Goal: Communication & Community: Answer question/provide support

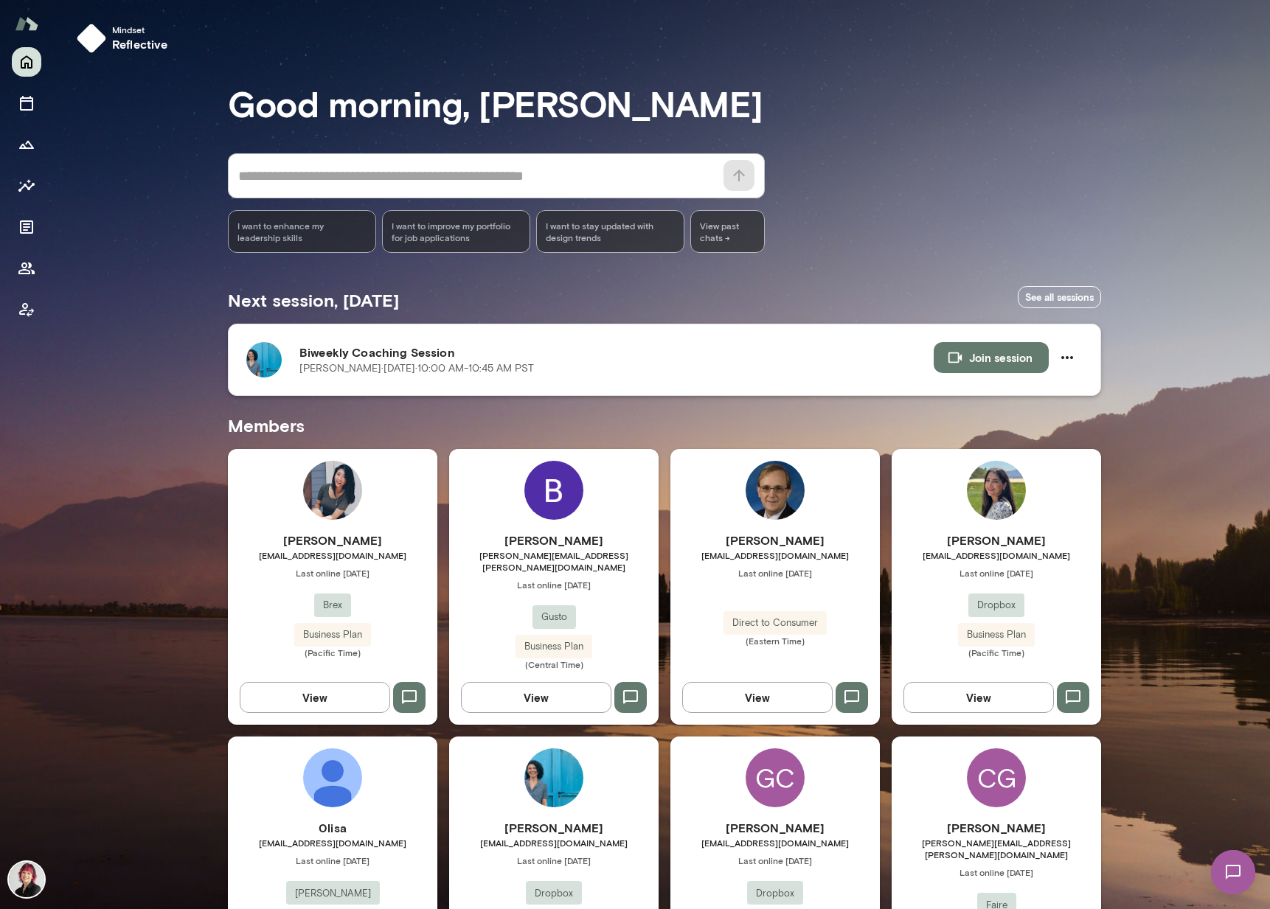
click at [1002, 353] on button "Join session" at bounding box center [991, 357] width 115 height 31
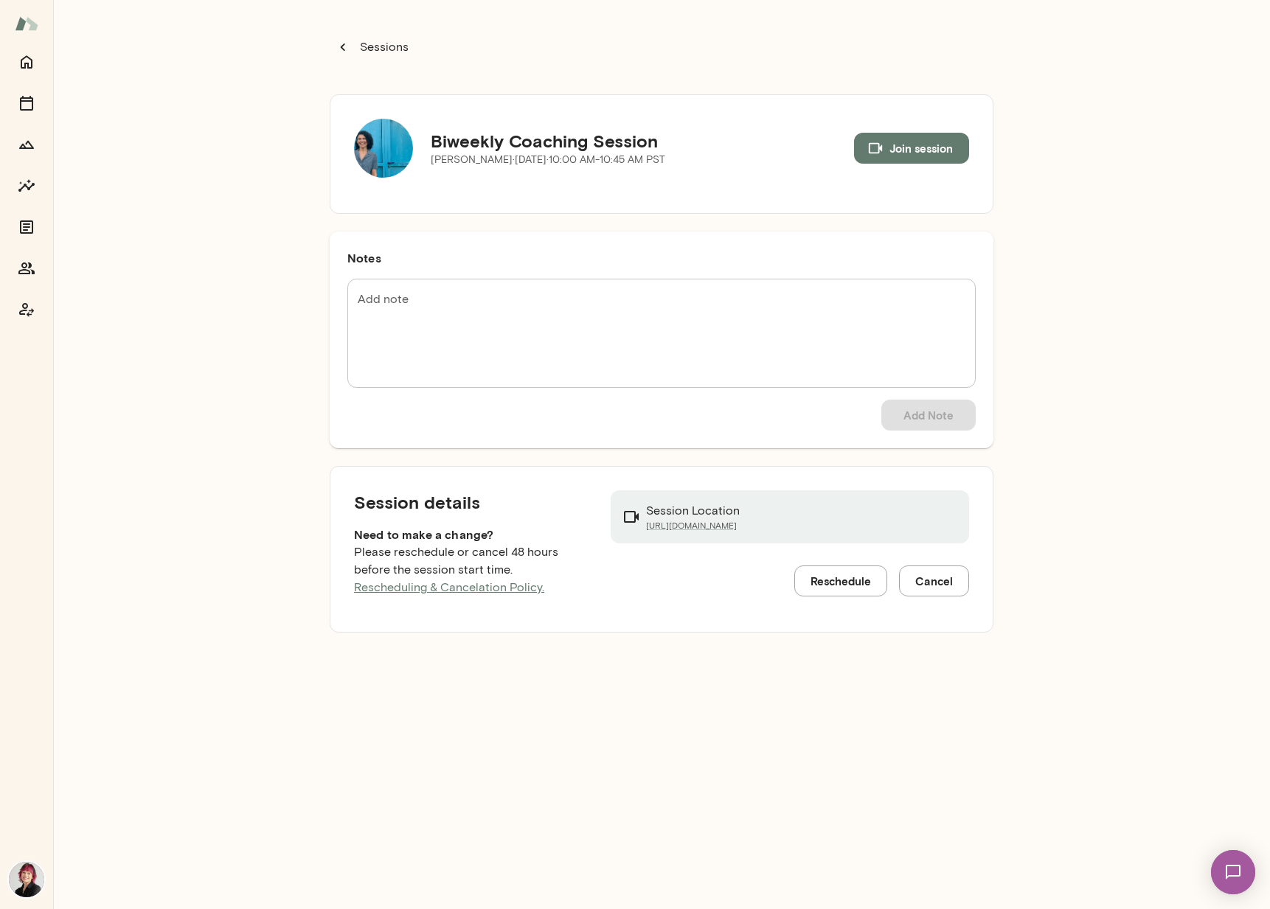
click at [899, 142] on button "Join session" at bounding box center [911, 148] width 115 height 31
click at [23, 60] on icon "Home" at bounding box center [27, 62] width 18 height 18
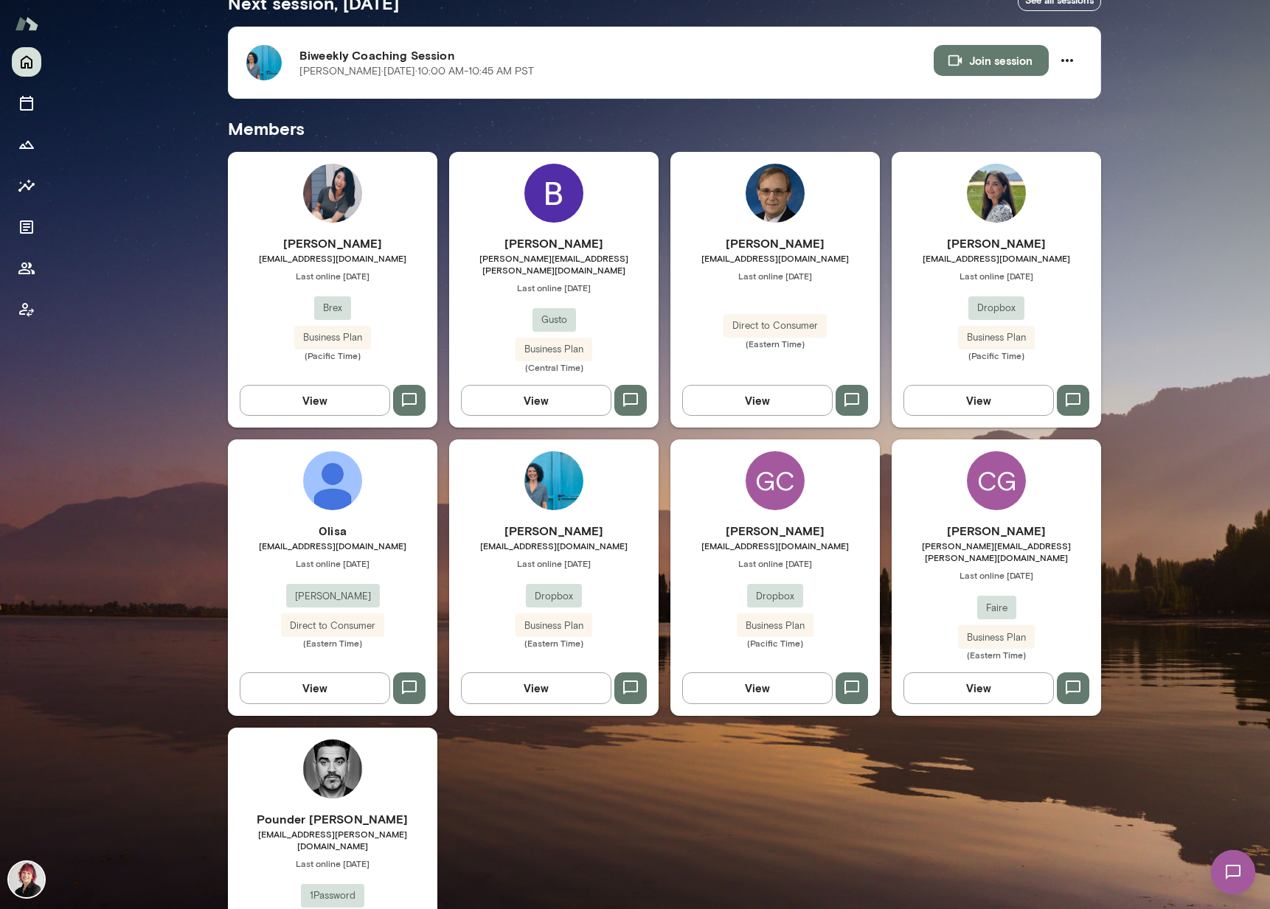
scroll to position [298, 0]
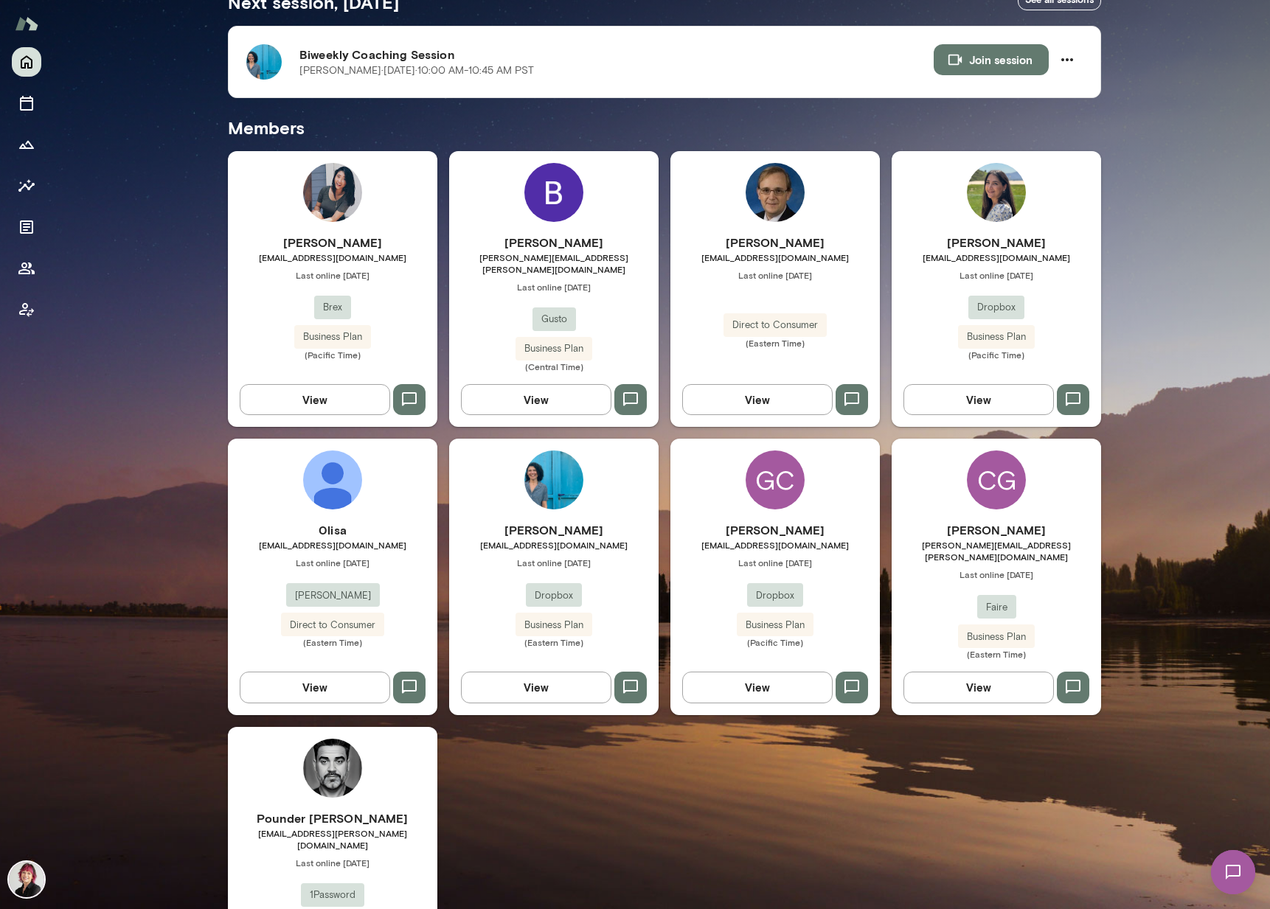
click at [549, 502] on div "[PERSON_NAME] [EMAIL_ADDRESS][DOMAIN_NAME] Last online [DATE] Dropbox Business …" at bounding box center [553, 577] width 209 height 276
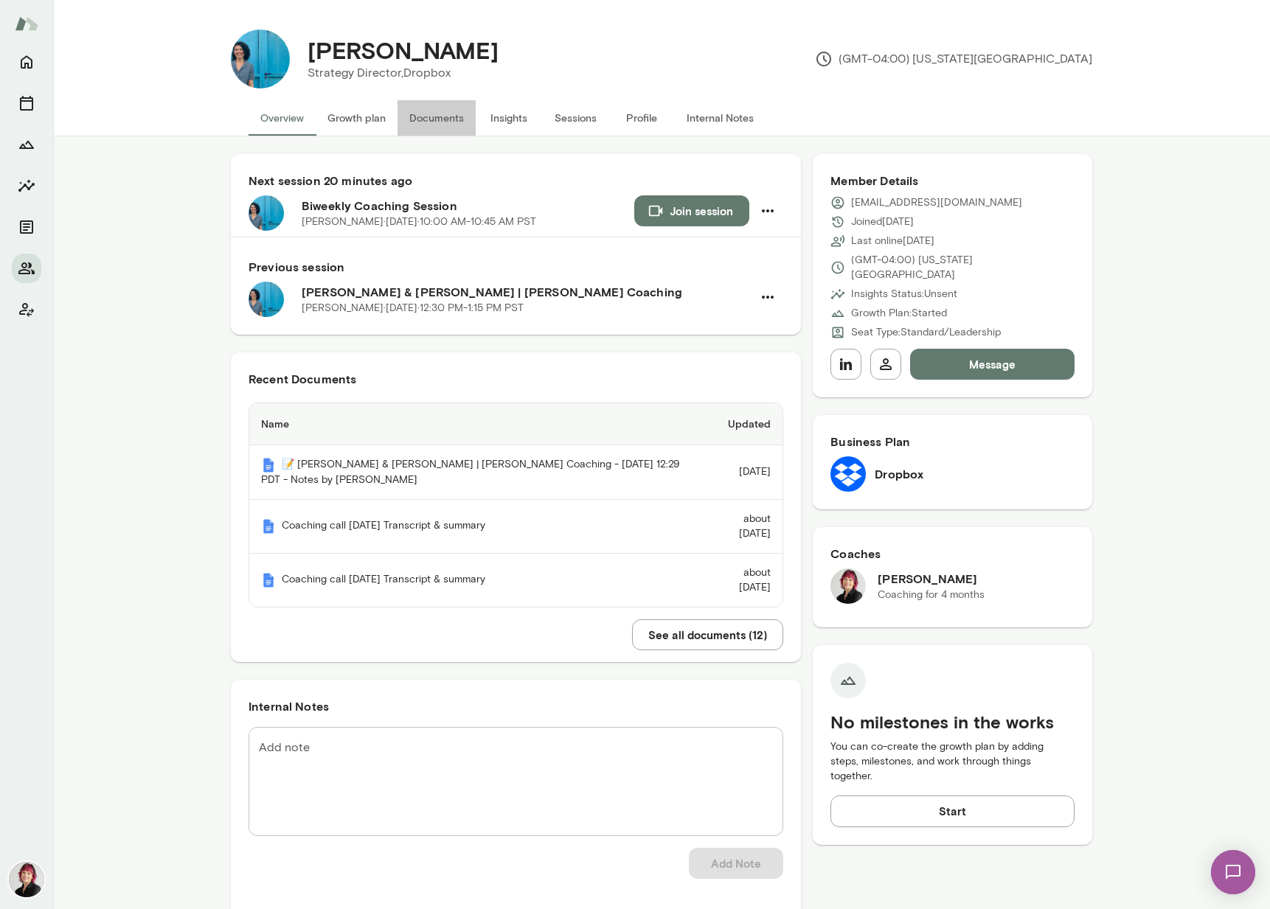
click at [451, 118] on button "Documents" at bounding box center [437, 117] width 78 height 35
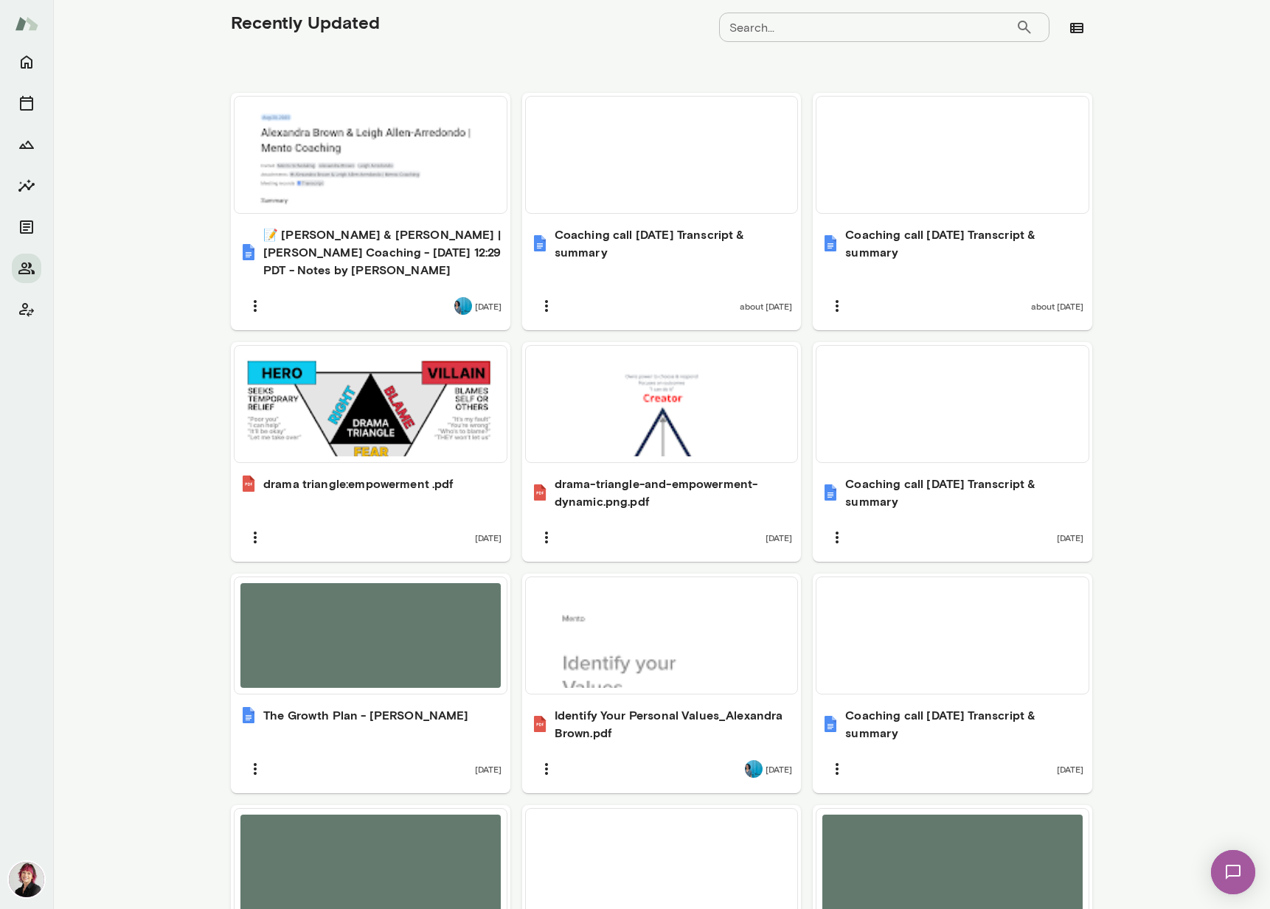
scroll to position [477, 0]
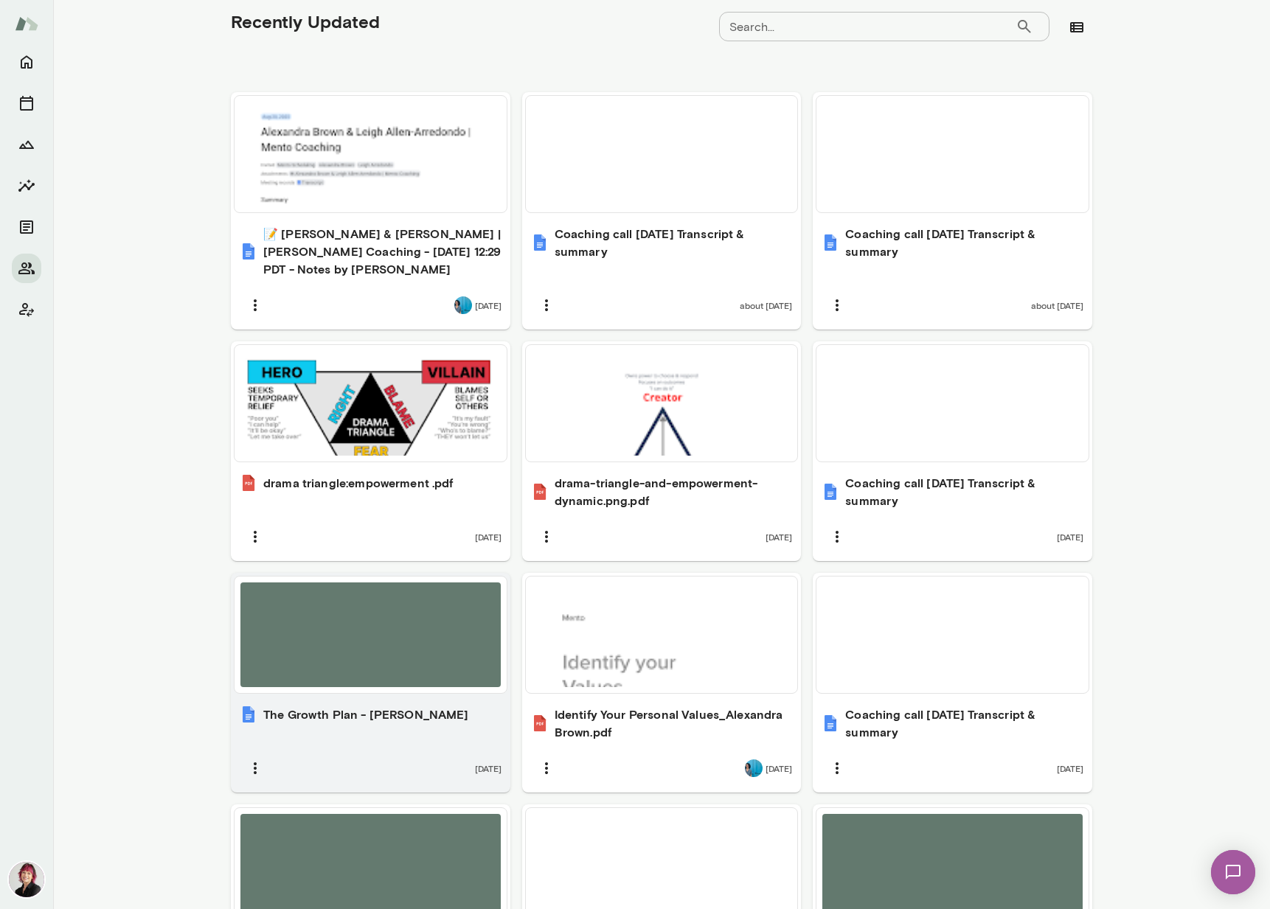
click at [402, 728] on div "The Growth Plan - [PERSON_NAME] [DATE]" at bounding box center [371, 745] width 280 height 96
